Goal: Transaction & Acquisition: Purchase product/service

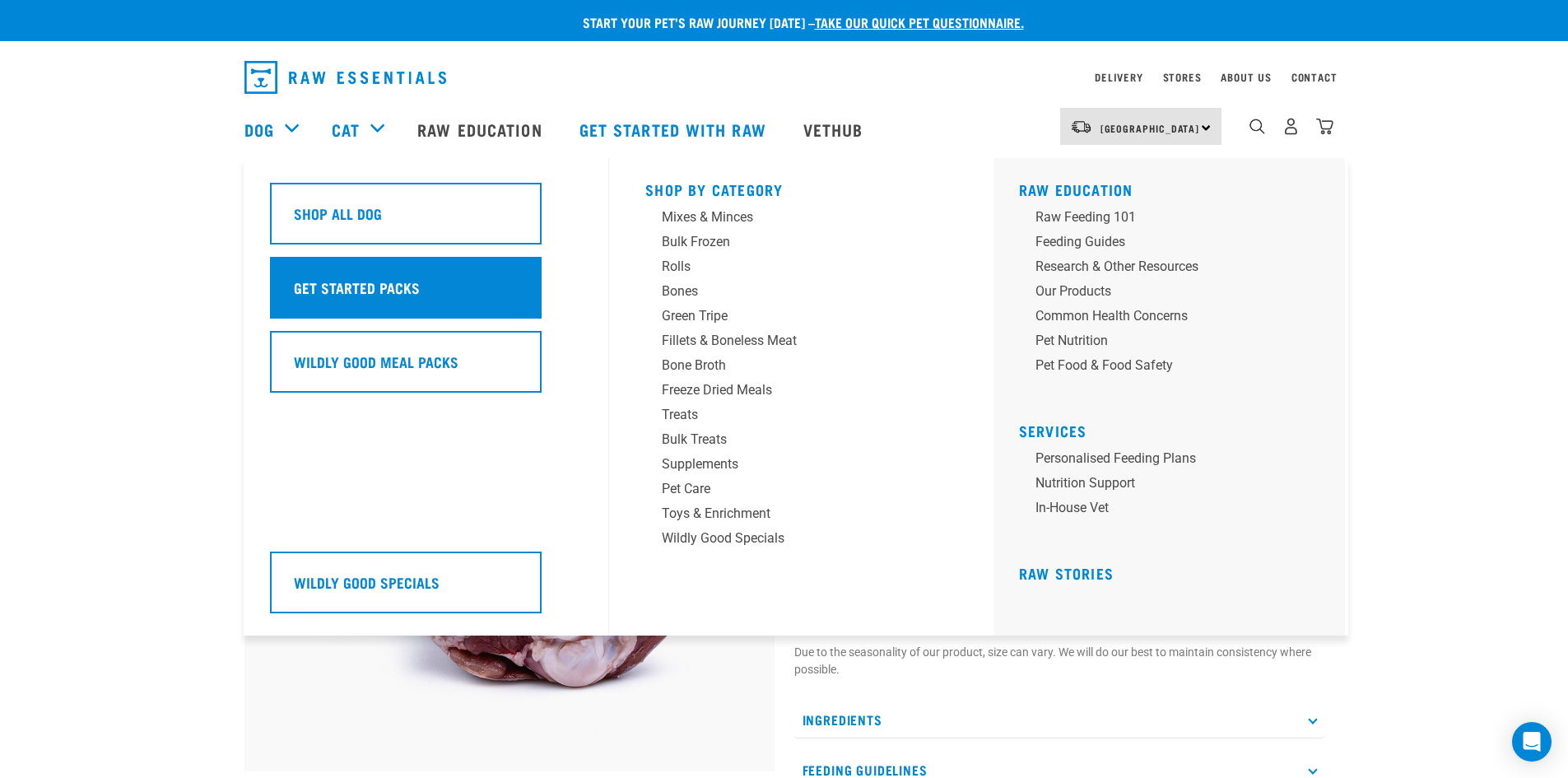
click at [351, 282] on h5 "Get Started Packs" at bounding box center [356, 288] width 126 height 21
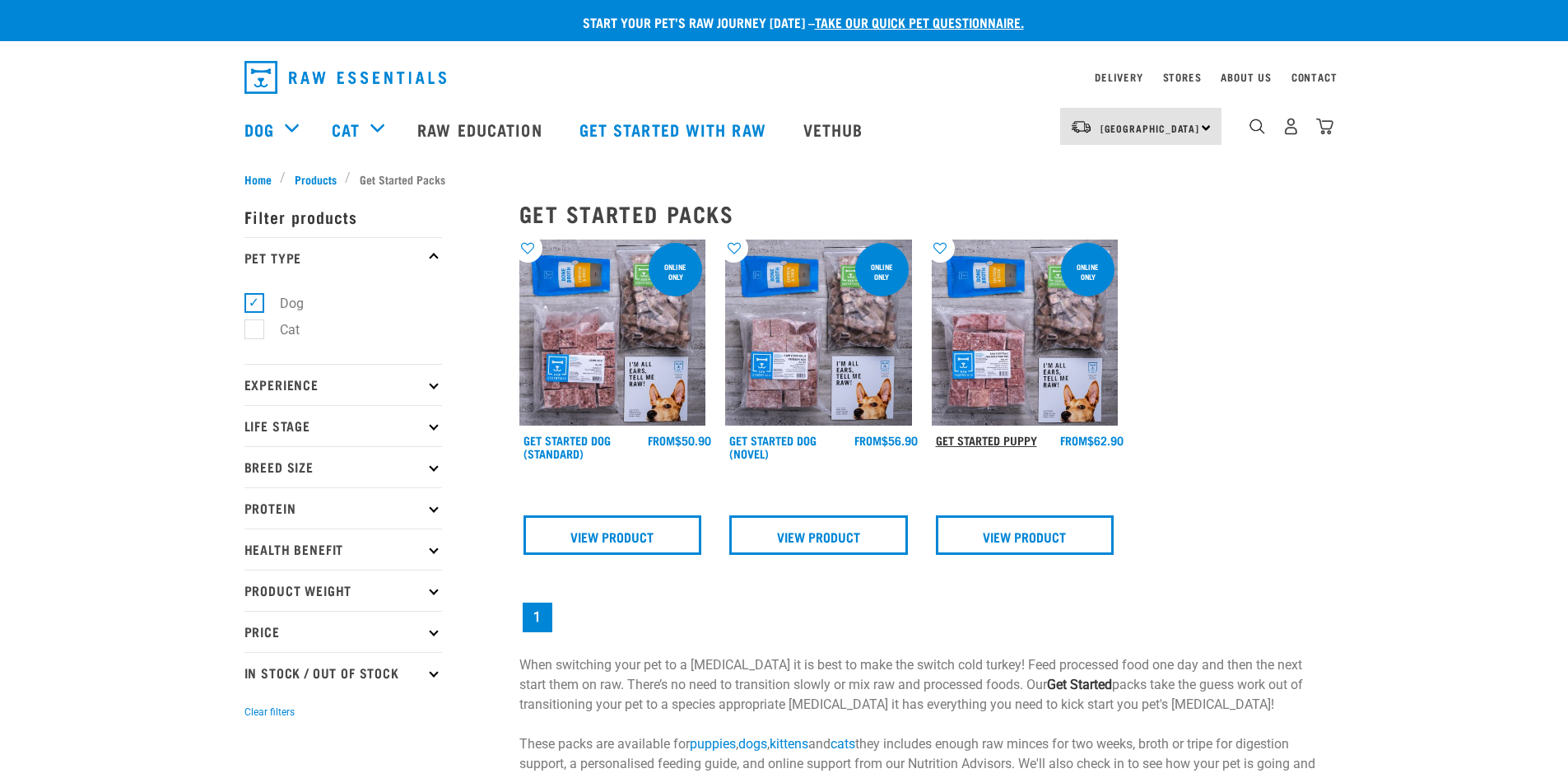
click at [983, 439] on link "Get Started Puppy" at bounding box center [987, 440] width 101 height 6
